Goal: Information Seeking & Learning: Learn about a topic

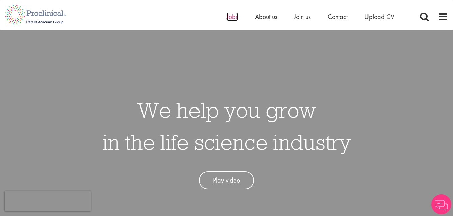
click at [235, 18] on span "Jobs" at bounding box center [232, 16] width 11 height 9
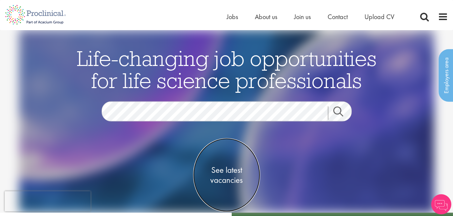
click at [232, 173] on span "See latest vacancies" at bounding box center [226, 175] width 67 height 20
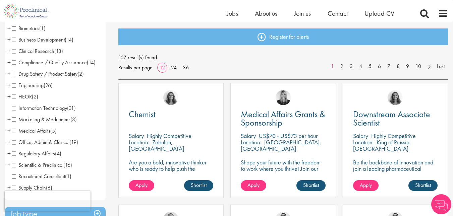
scroll to position [68, 0]
click at [13, 50] on span "Clinical Research" at bounding box center [33, 50] width 43 height 7
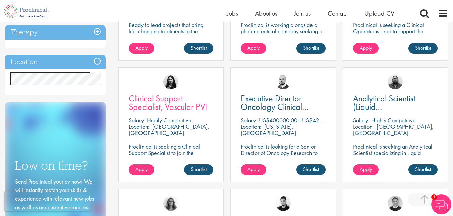
scroll to position [207, 0]
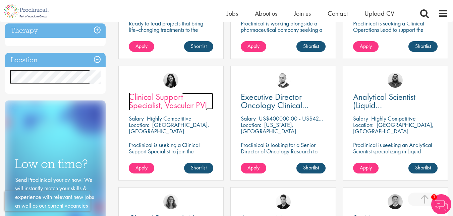
click at [166, 97] on span "Clinical Support Specialist, Vascular PVI" at bounding box center [168, 101] width 78 height 20
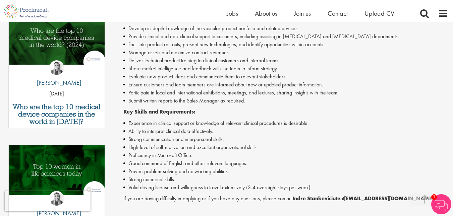
scroll to position [220, 0]
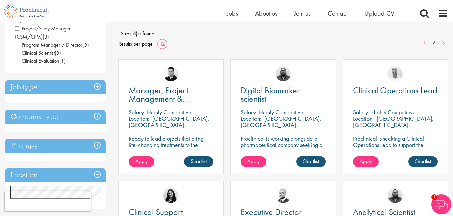
scroll to position [94, 0]
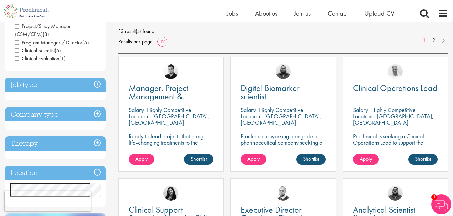
click at [29, 78] on h3 "Job type" at bounding box center [55, 85] width 101 height 14
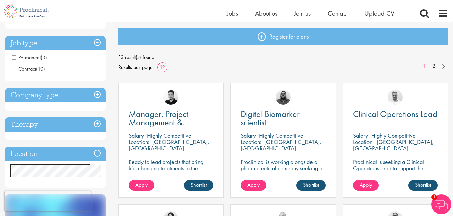
scroll to position [0, 0]
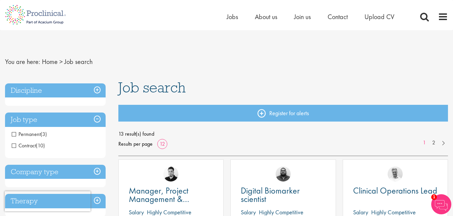
click at [43, 92] on h3 "Discipline" at bounding box center [55, 90] width 101 height 14
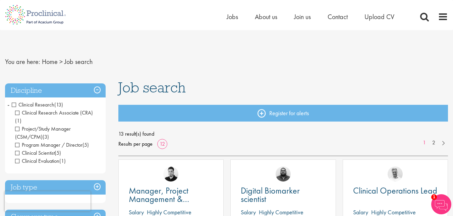
click at [15, 104] on span "Clinical Research" at bounding box center [33, 104] width 43 height 7
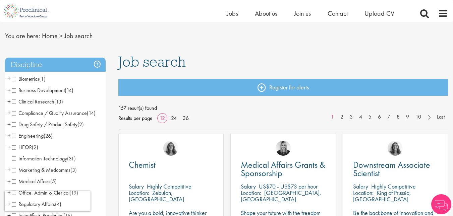
scroll to position [18, 0]
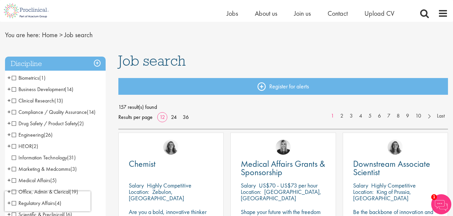
click at [15, 155] on span "Information Technology" at bounding box center [39, 157] width 55 height 7
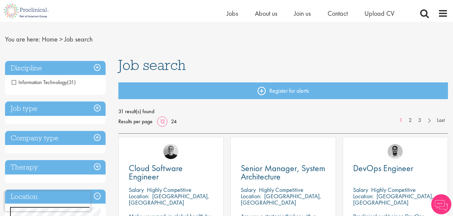
click at [38, 66] on h3 "Discipline" at bounding box center [55, 68] width 101 height 14
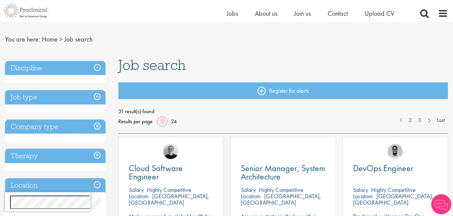
click at [38, 66] on h3 "Discipline" at bounding box center [55, 68] width 101 height 14
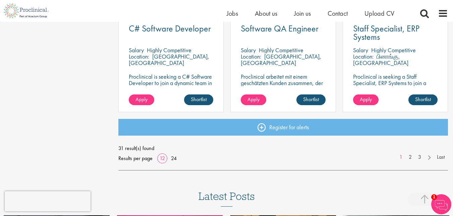
scroll to position [520, 0]
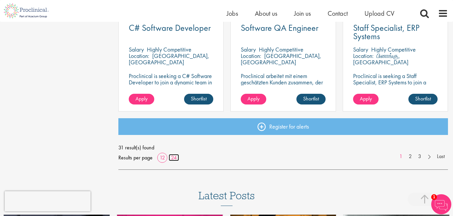
click at [176, 157] on link "24" at bounding box center [174, 157] width 10 height 7
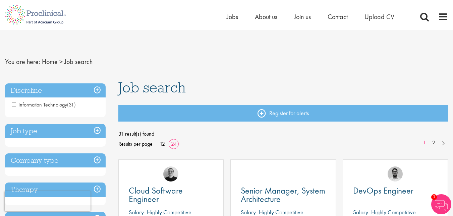
click at [18, 105] on span "Information Technology" at bounding box center [39, 104] width 55 height 7
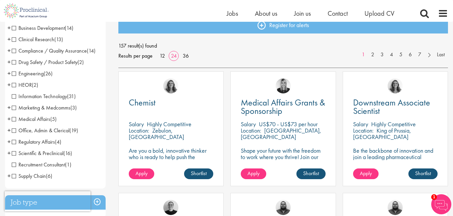
scroll to position [80, 0]
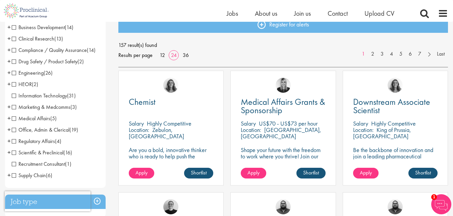
click at [27, 131] on span "Office, Admin & Clerical" at bounding box center [41, 129] width 58 height 7
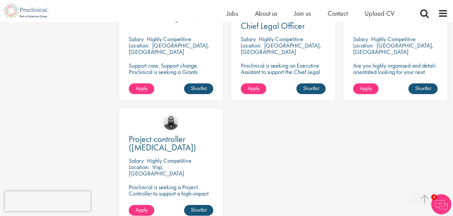
scroll to position [775, 0]
